Goal: Task Accomplishment & Management: Use online tool/utility

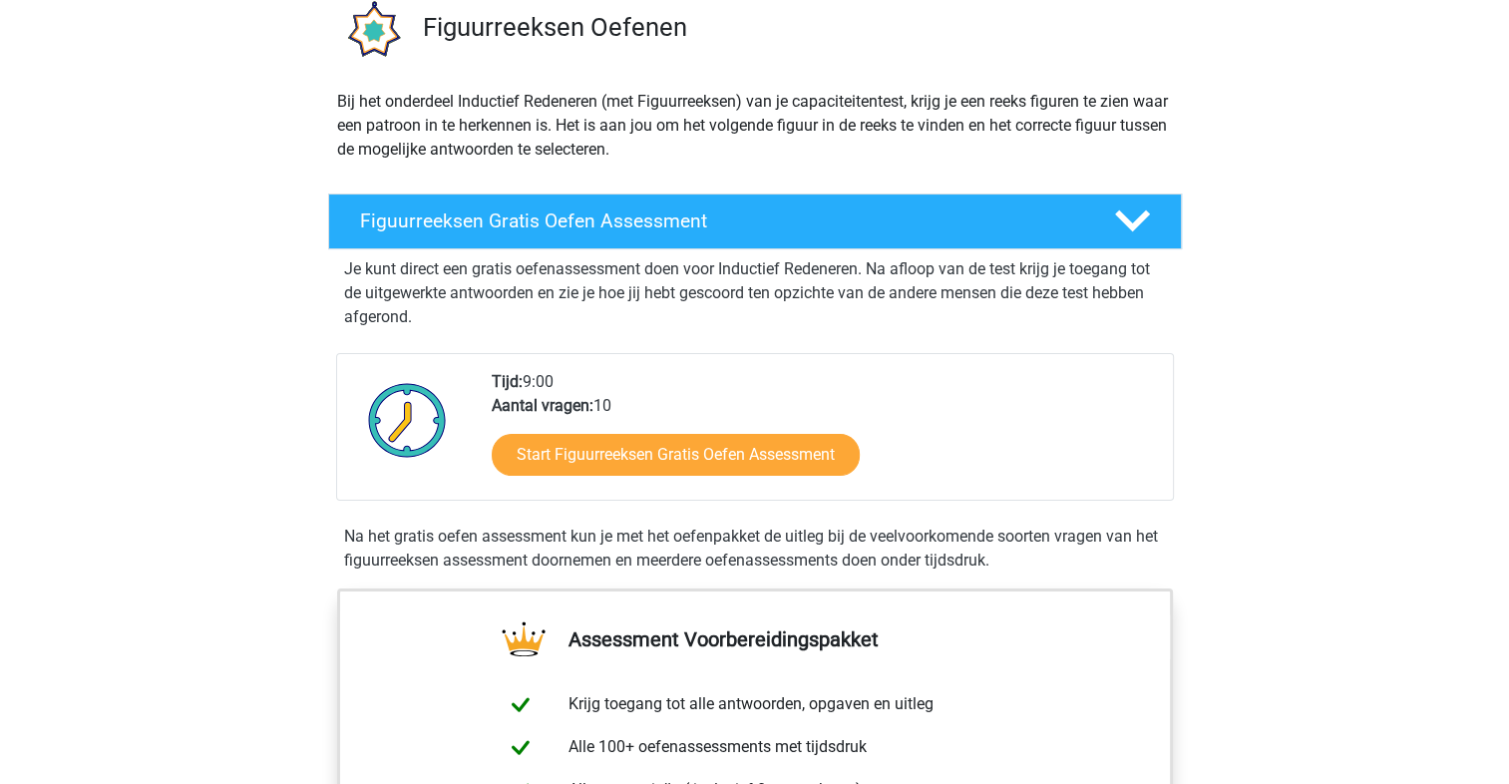
scroll to position [160, 0]
click at [825, 210] on h4 "Figuurreeksen Gratis Oefen Assessment" at bounding box center [721, 221] width 722 height 23
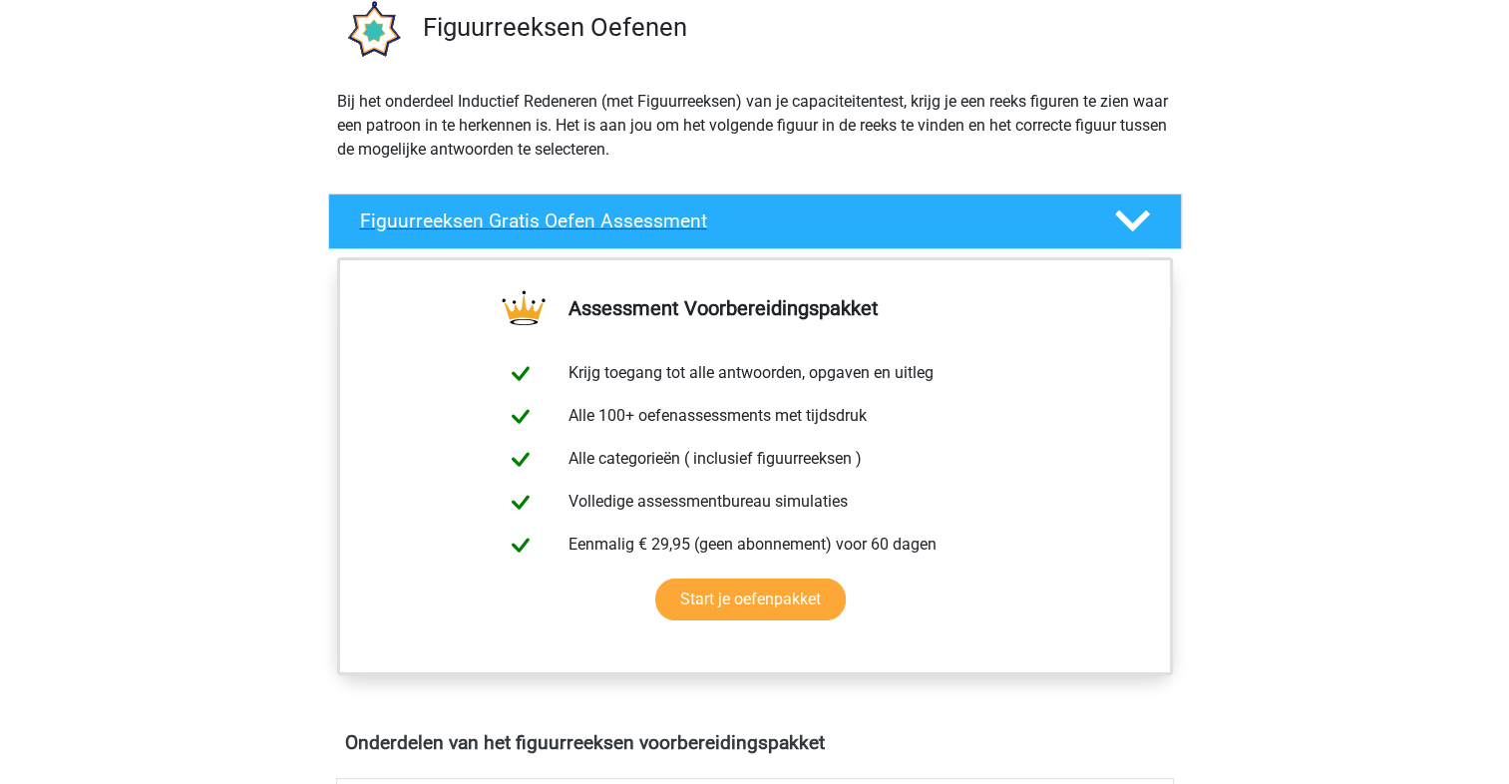
click at [825, 210] on h4 "Figuurreeksen Gratis Oefen Assessment" at bounding box center [721, 221] width 722 height 23
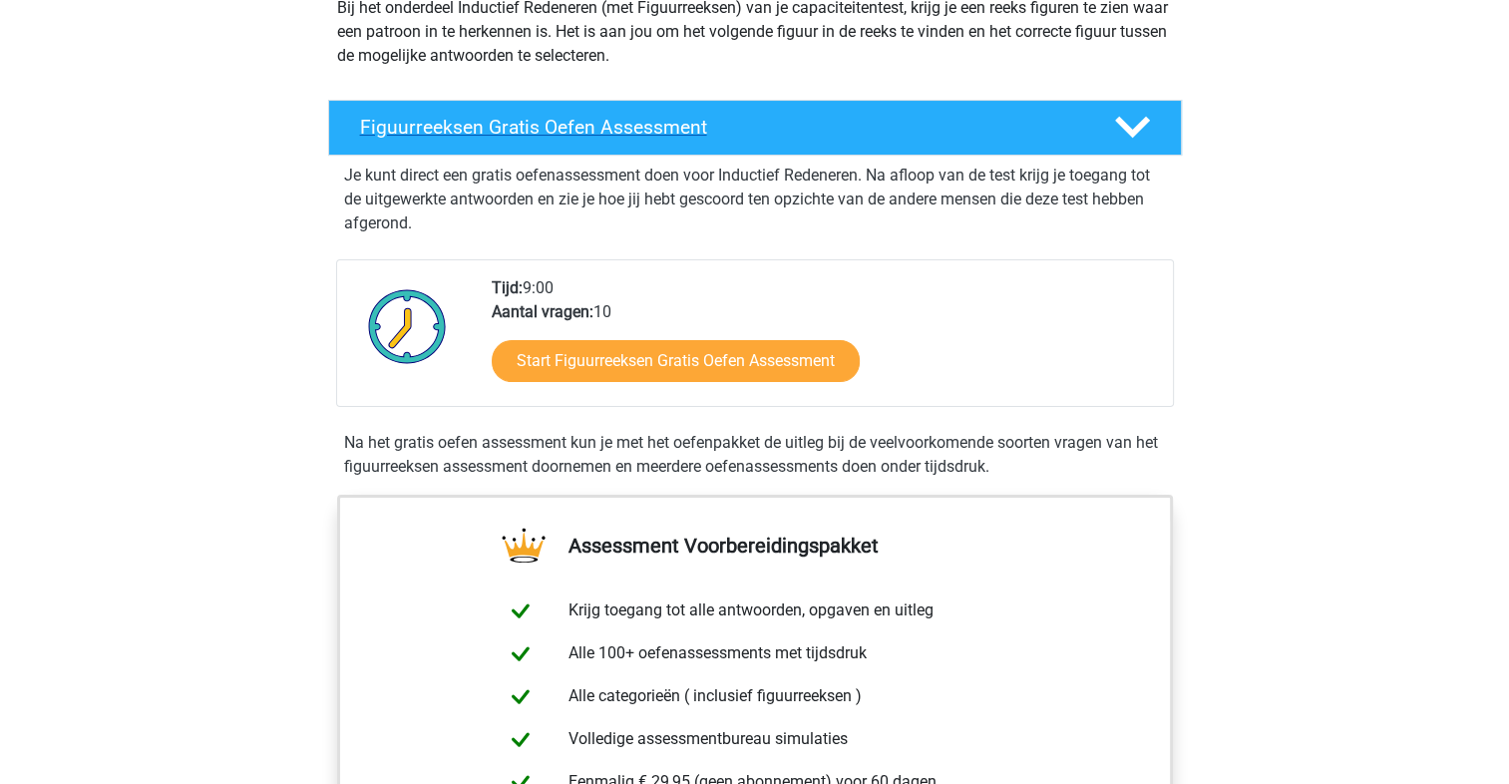
scroll to position [255, 0]
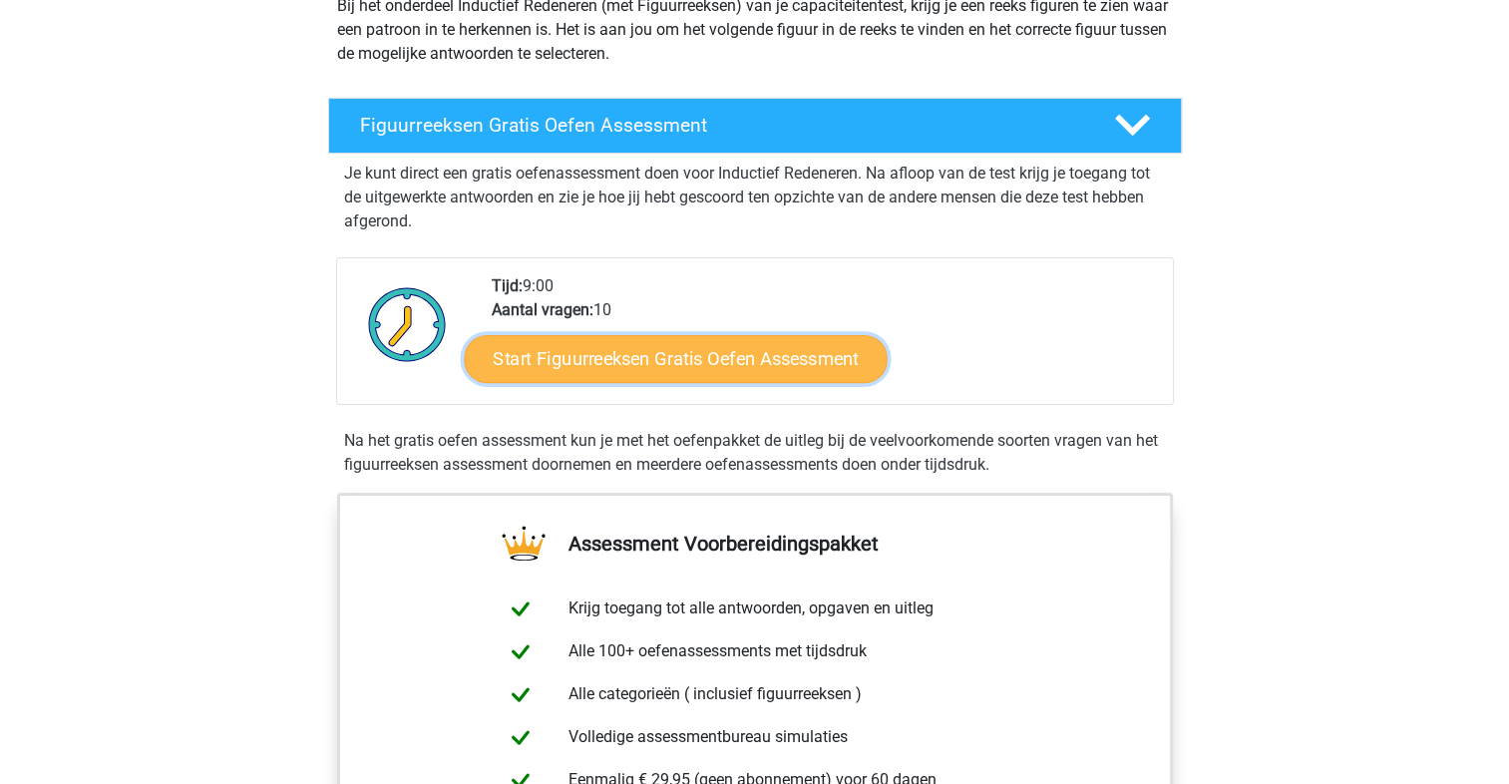
click at [725, 378] on link "Start Figuurreeksen Gratis Oefen Assessment" at bounding box center [675, 358] width 423 height 48
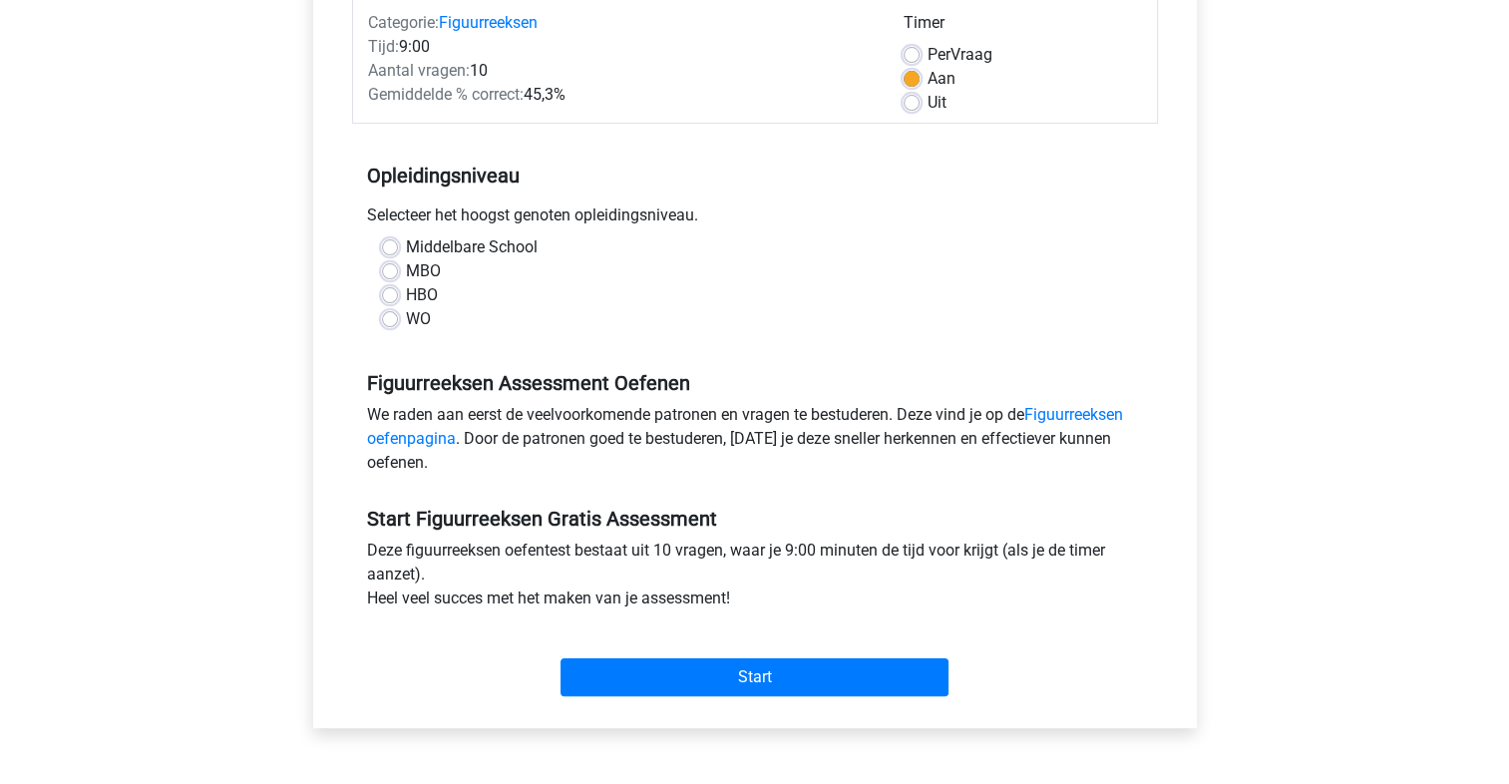
scroll to position [251, 0]
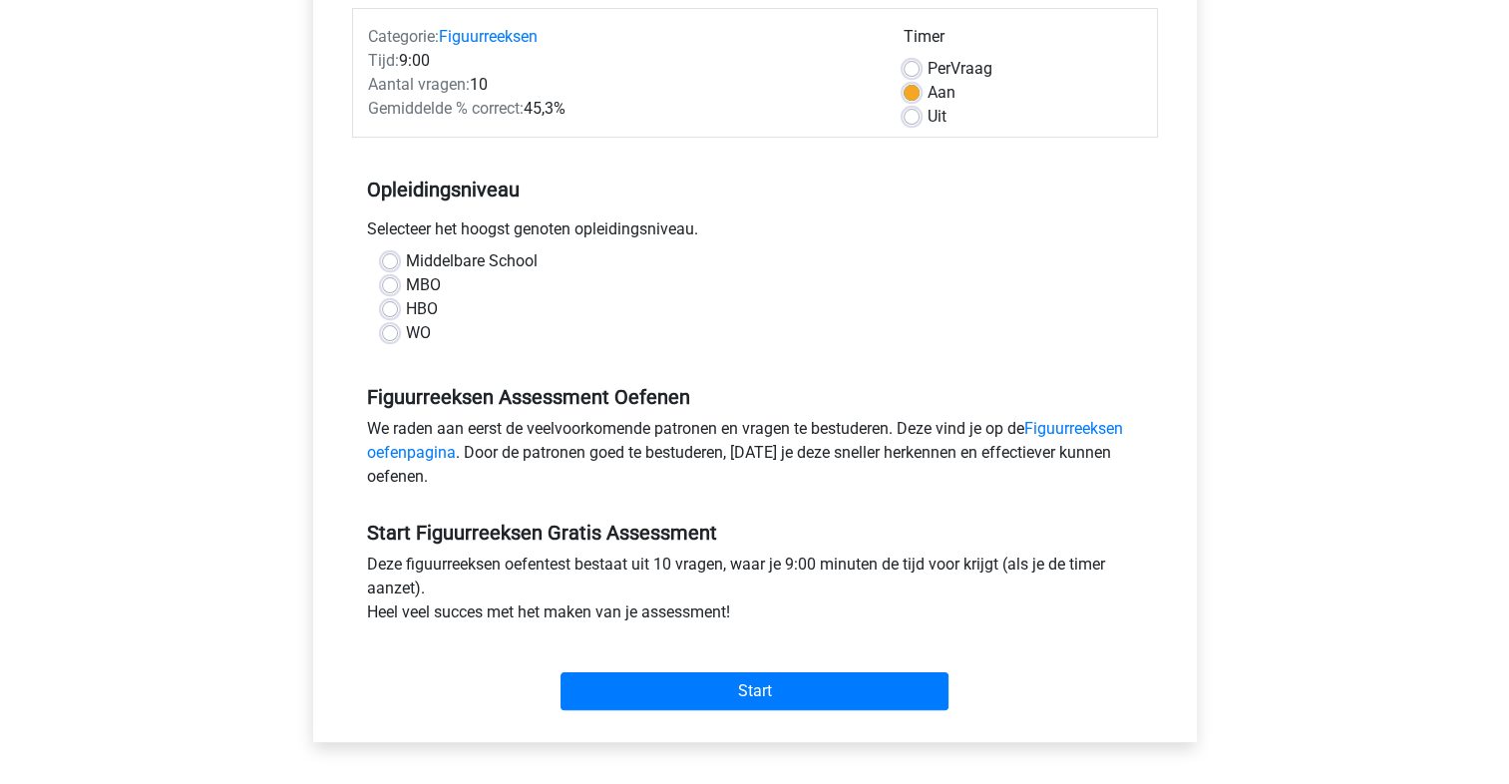
click at [407, 285] on label "MBO" at bounding box center [423, 285] width 35 height 24
click at [398, 285] on input "MBO" at bounding box center [390, 283] width 16 height 20
radio input "true"
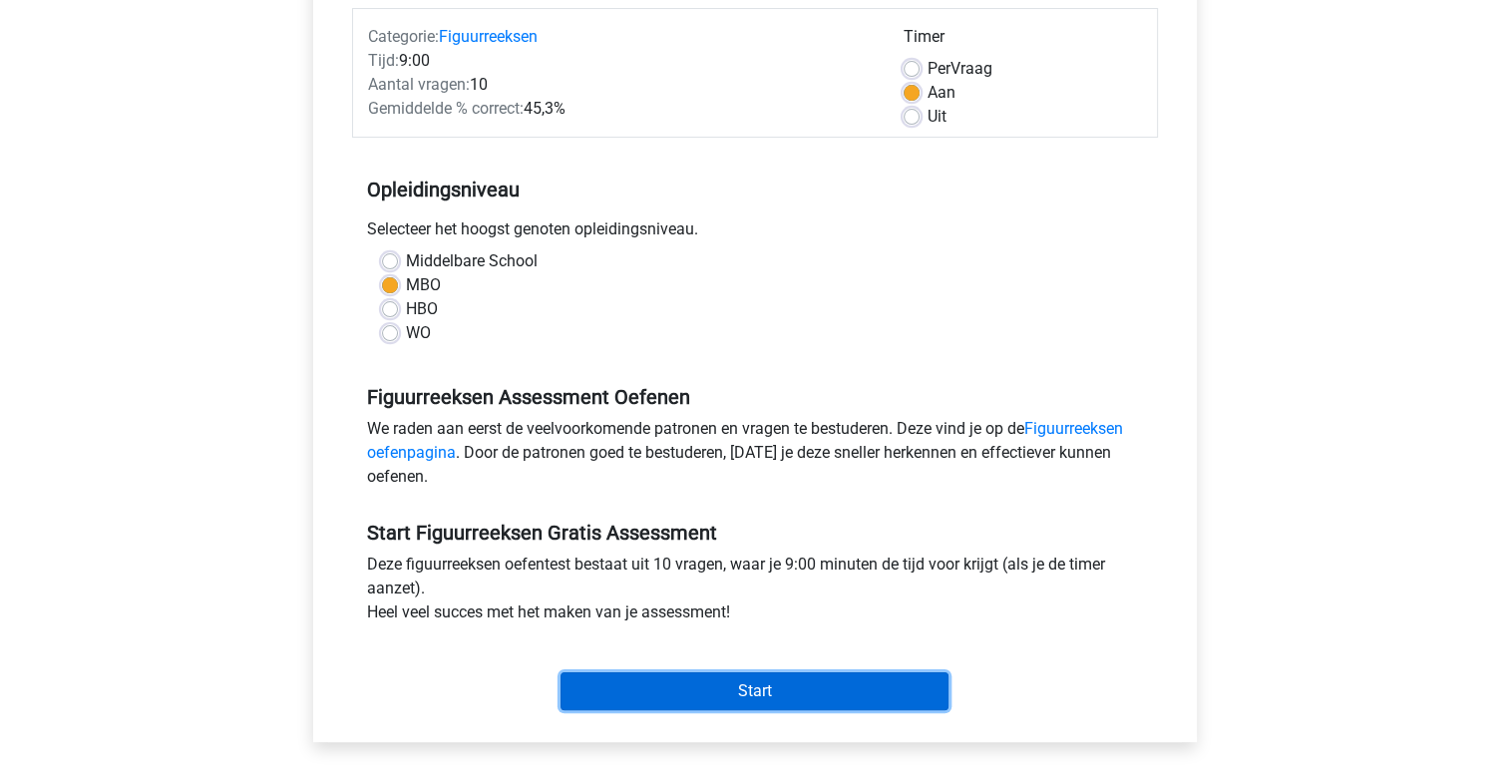
click at [772, 689] on input "Start" at bounding box center [755, 691] width 388 height 38
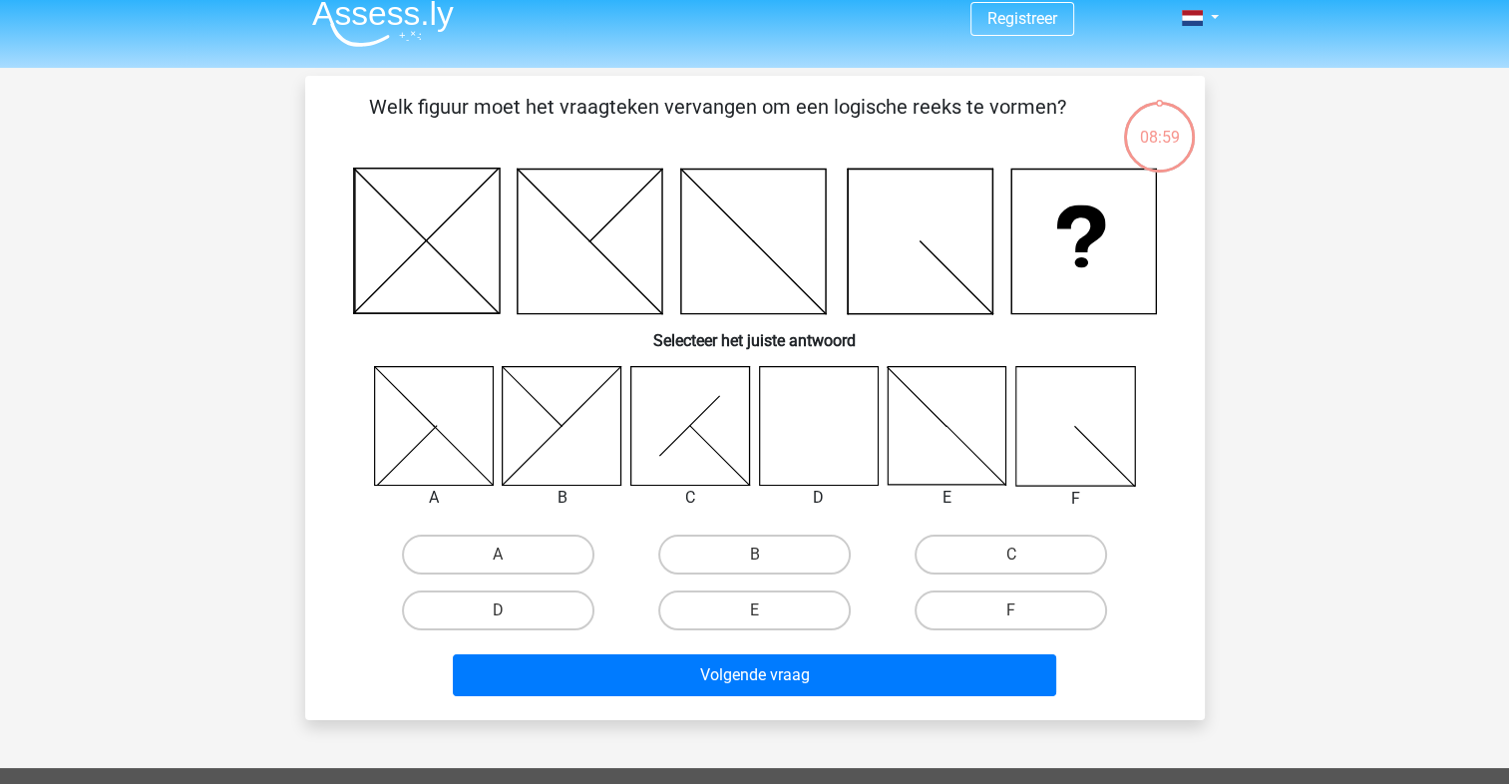
scroll to position [15, 0]
